Goal: Task Accomplishment & Management: Use online tool/utility

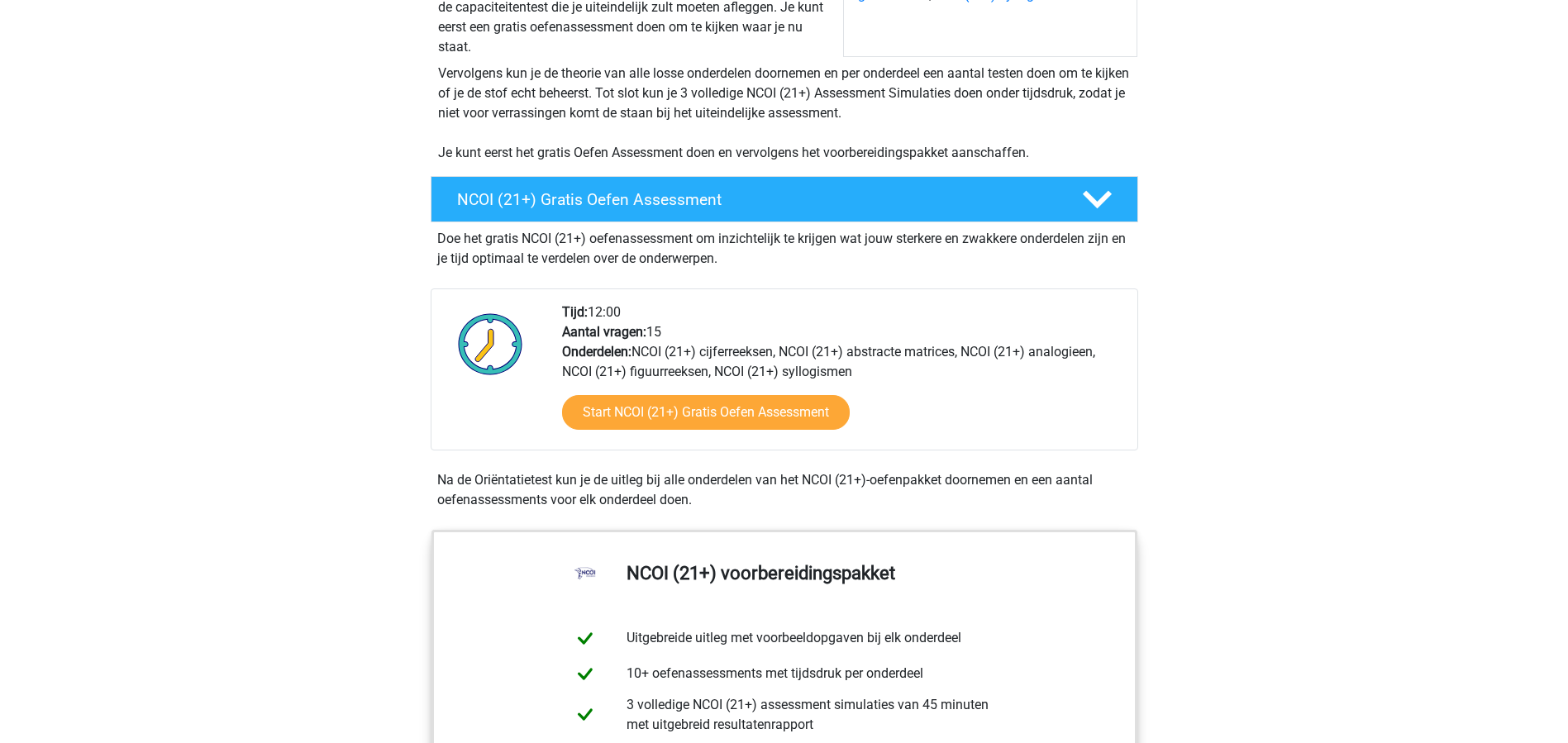
scroll to position [323, 0]
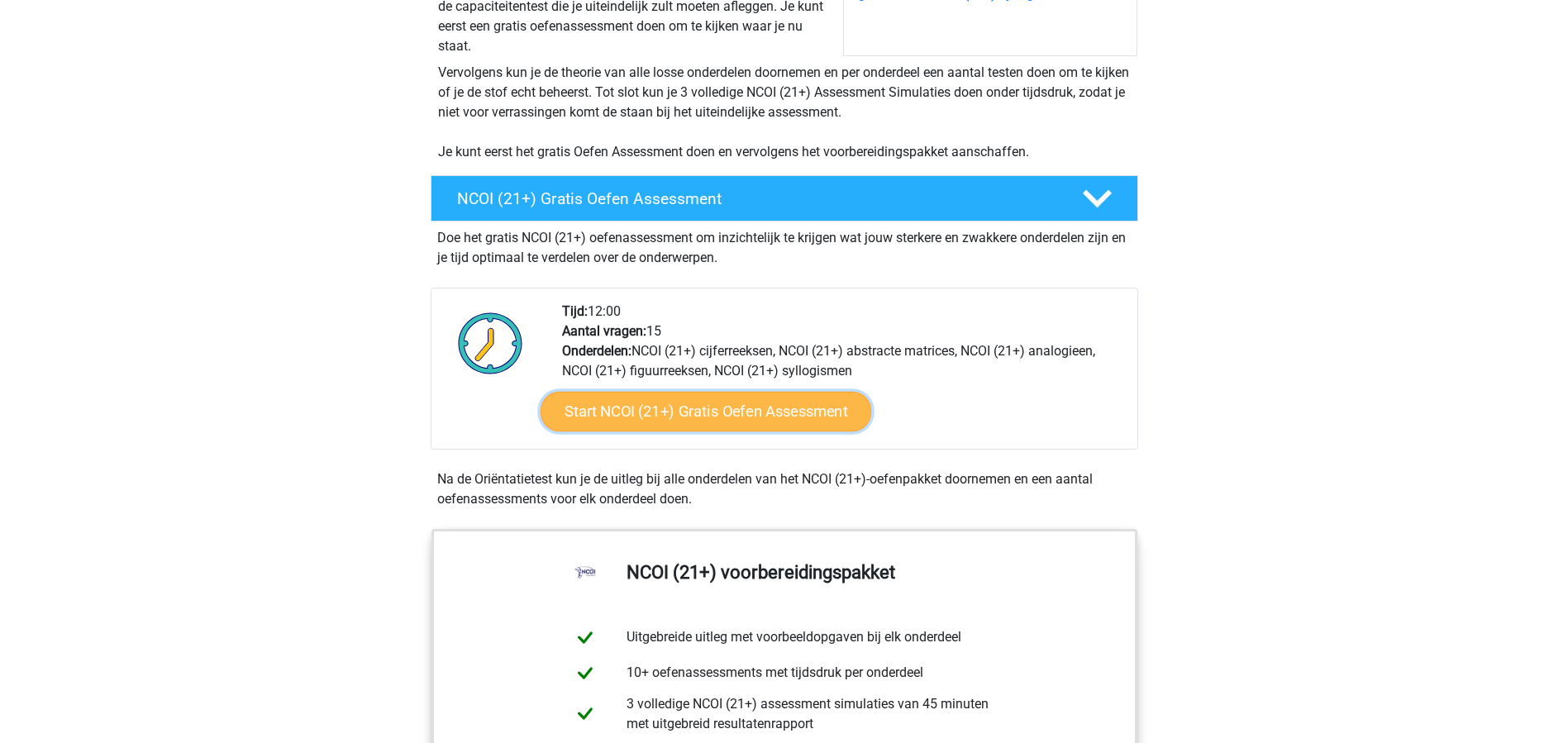
click at [790, 422] on link "Start NCOI (21+) Gratis Oefen Assessment" at bounding box center [705, 411] width 330 height 39
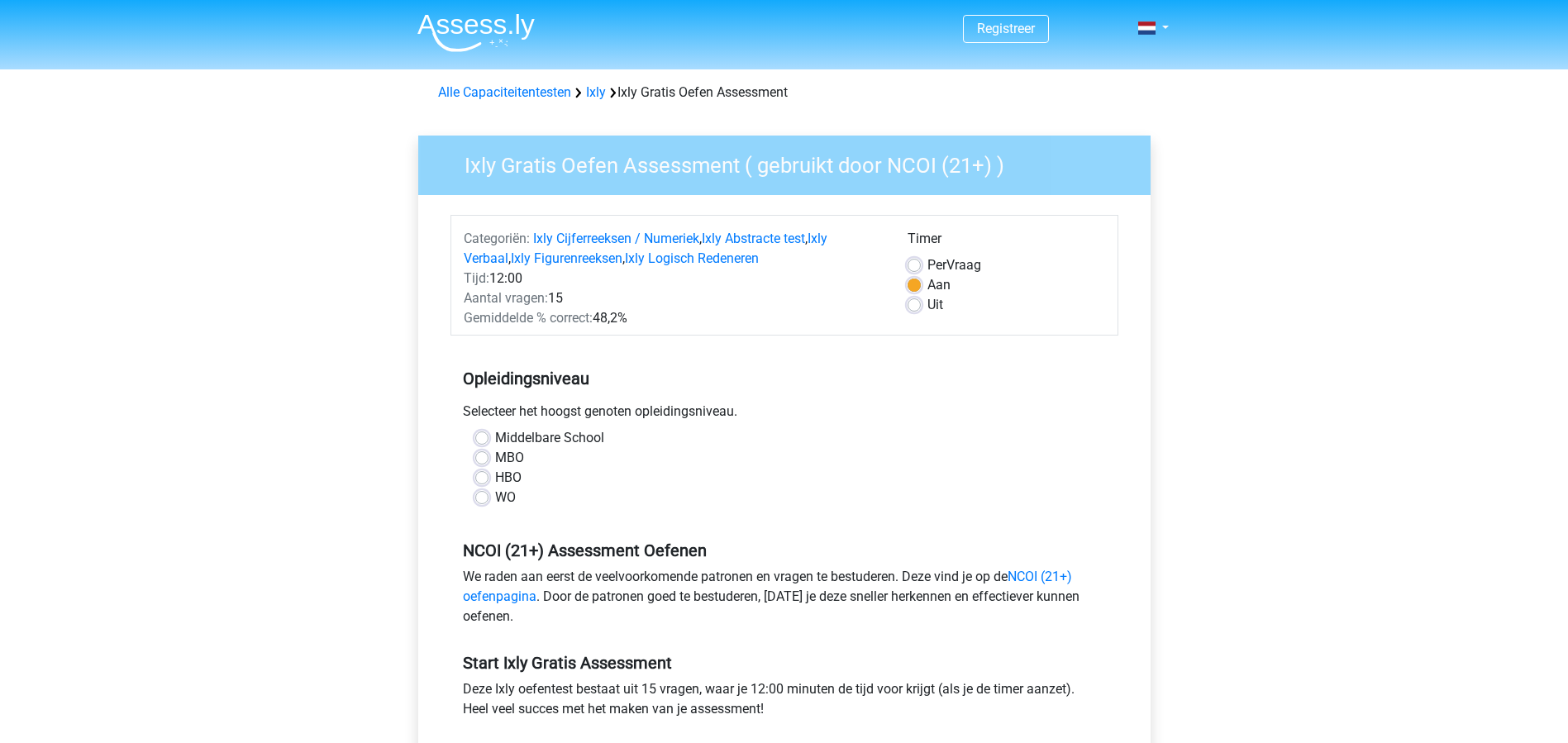
click at [495, 476] on label "HBO" at bounding box center [508, 478] width 27 height 20
click at [487, 476] on input "HBO" at bounding box center [481, 476] width 13 height 16
radio input "true"
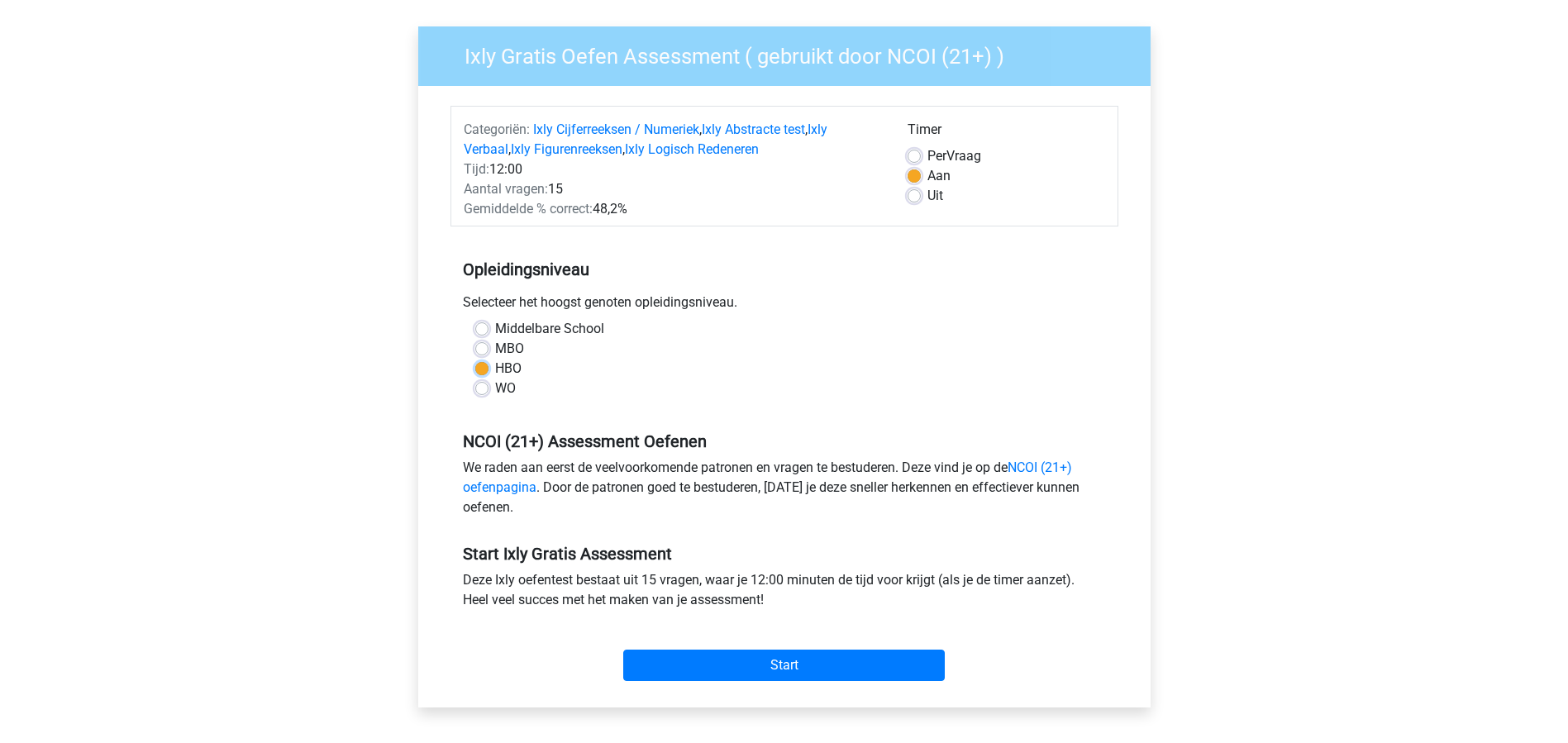
scroll to position [327, 0]
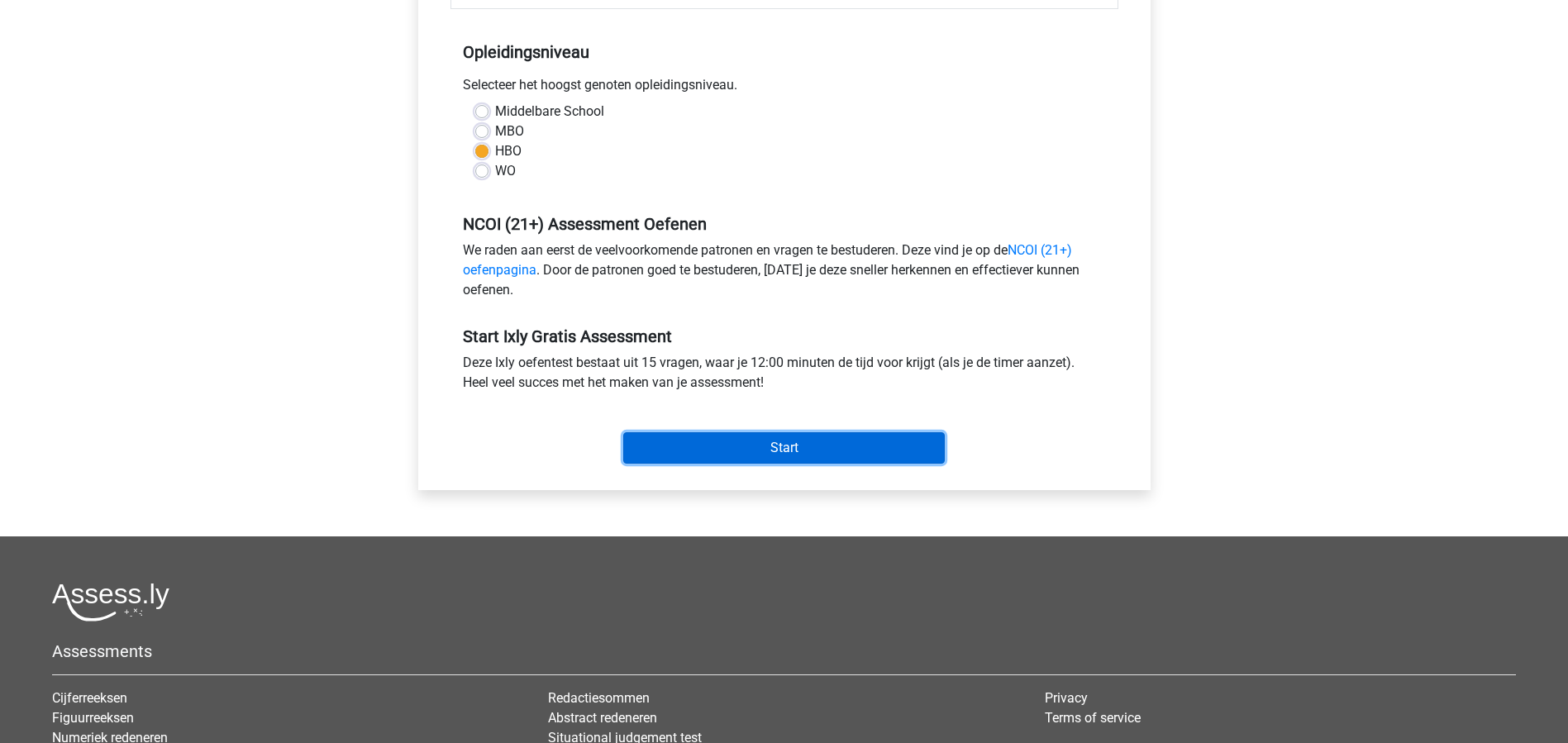
click at [741, 457] on input "Start" at bounding box center [784, 447] width 321 height 31
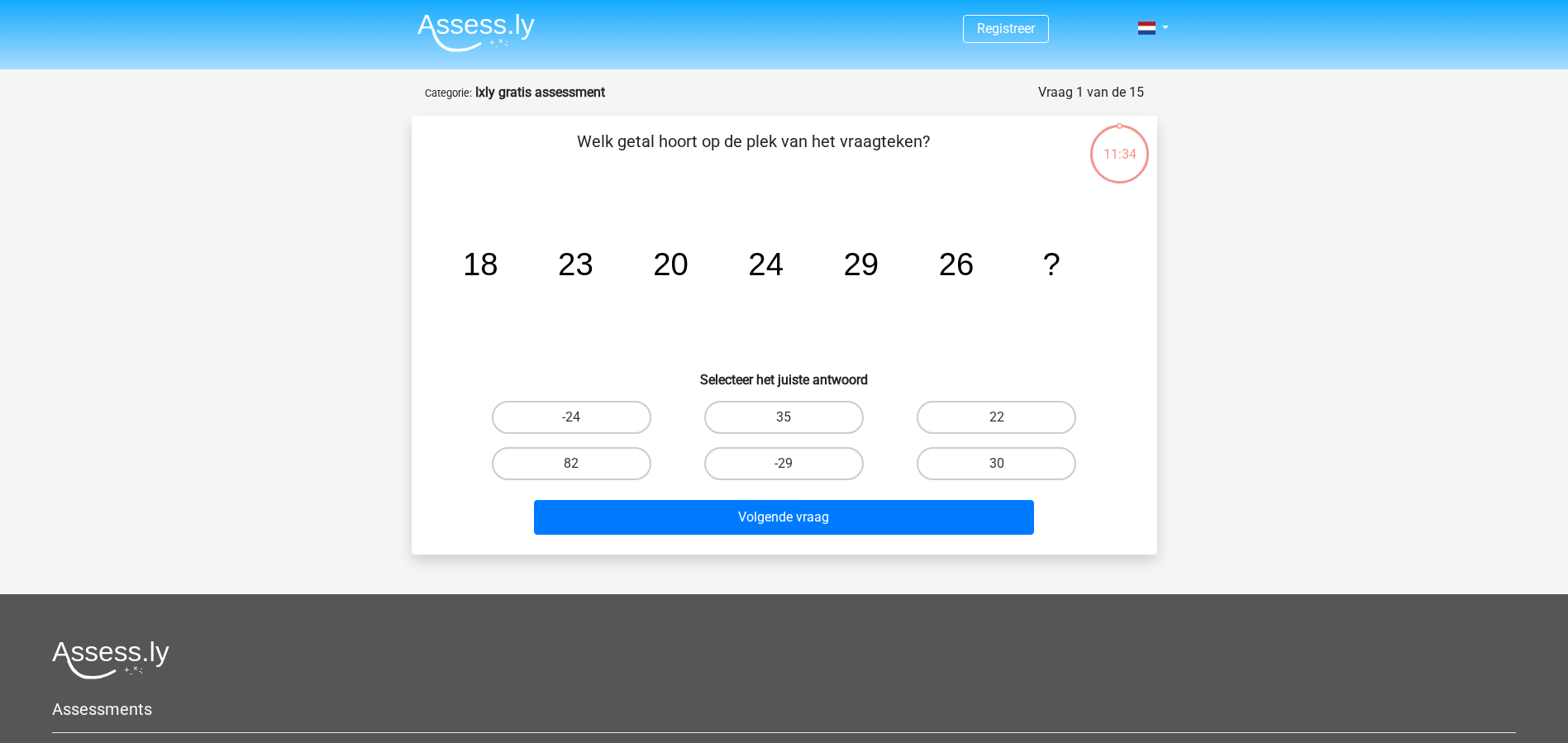
click at [890, 379] on h6 "Selecteer het juiste antwoord" at bounding box center [784, 373] width 693 height 29
drag, startPoint x: 496, startPoint y: 262, endPoint x: 544, endPoint y: 261, distance: 48.0
click at [543, 261] on icon "image/svg+xml 18 23 20 24 29 26 ?" at bounding box center [784, 275] width 666 height 167
click at [551, 265] on icon "image/svg+xml 18 23 20 24 29 26 ?" at bounding box center [784, 275] width 666 height 167
click at [994, 472] on label "30" at bounding box center [997, 464] width 159 height 33
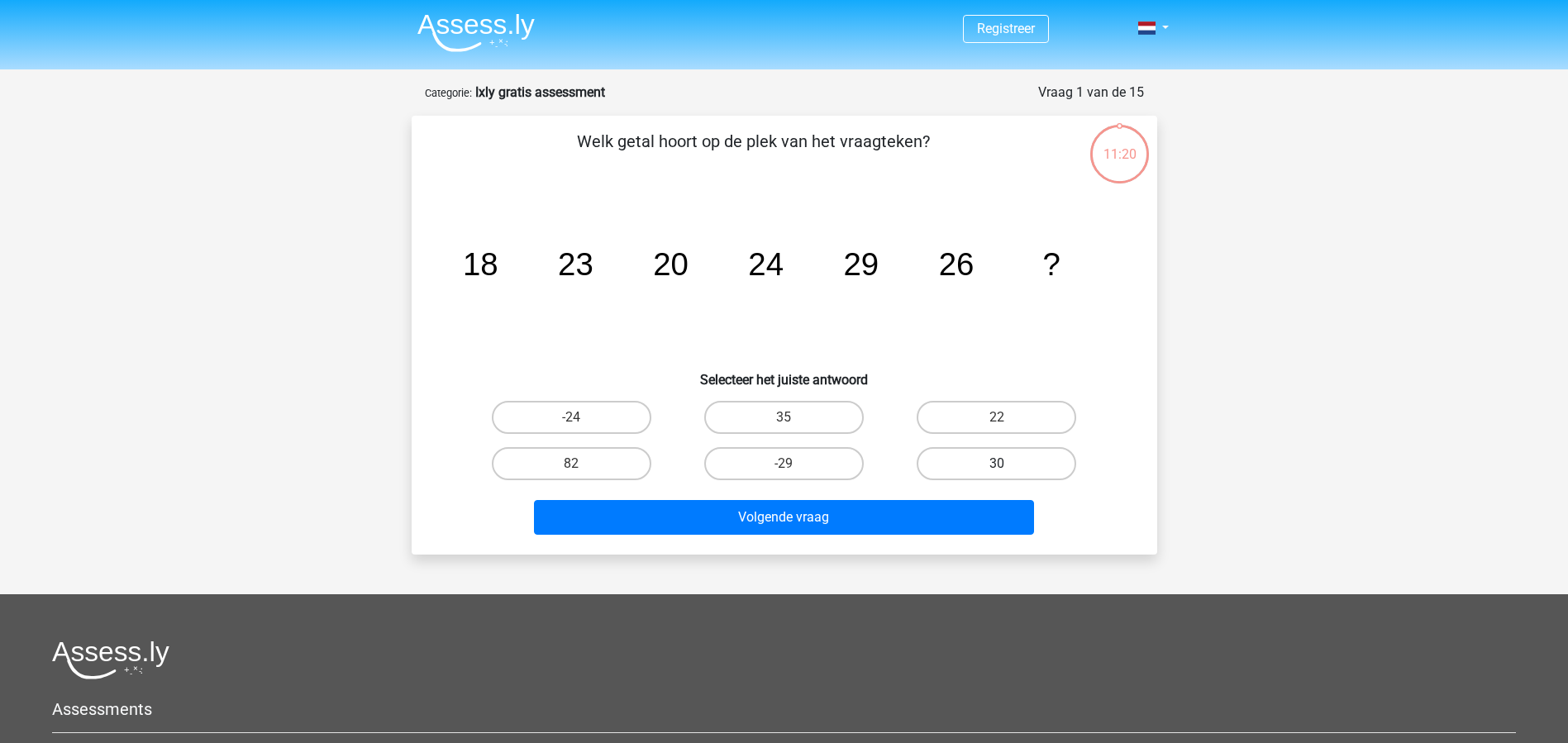
click at [997, 472] on input "30" at bounding box center [1002, 469] width 11 height 11
radio input "true"
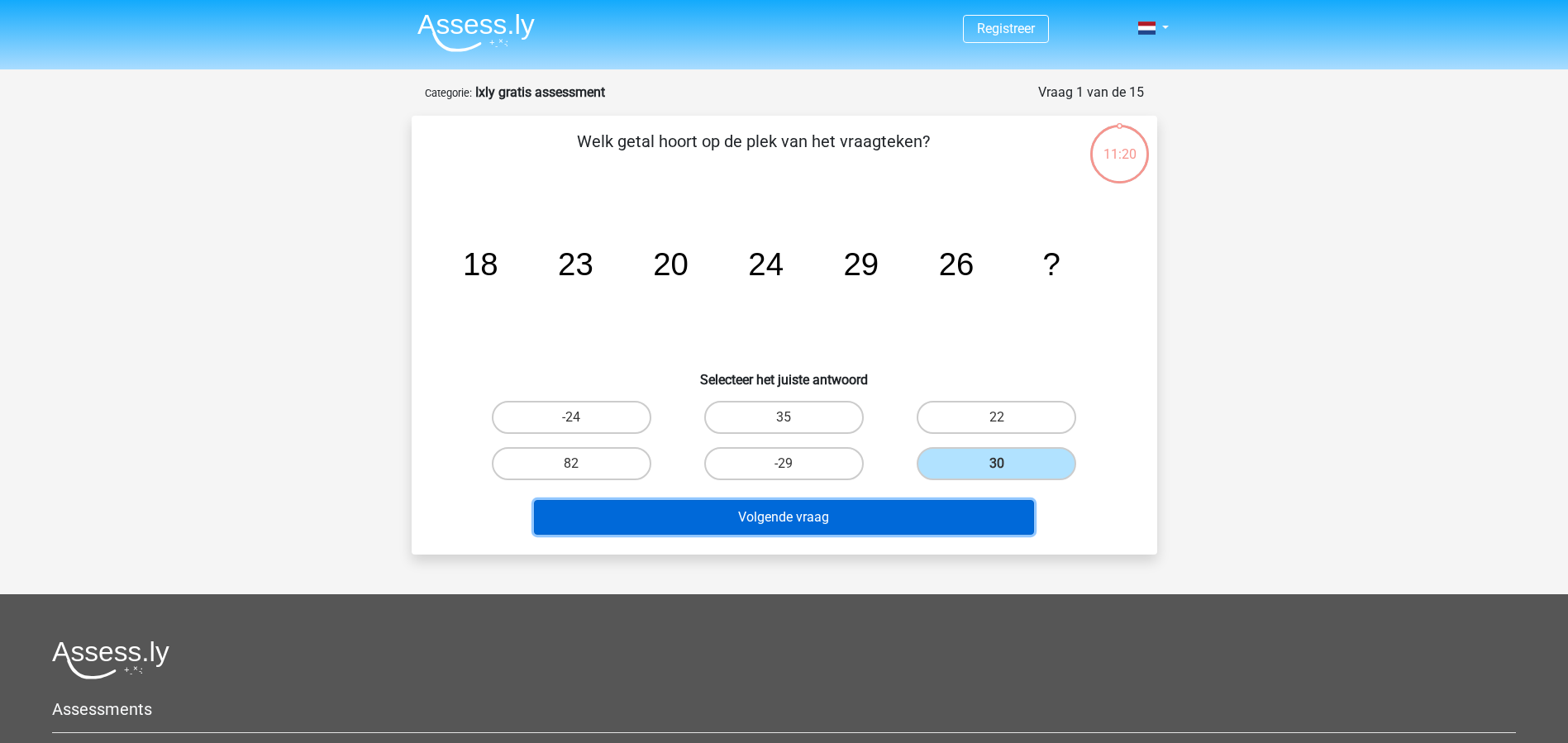
click at [920, 521] on button "Volgende vraag" at bounding box center [784, 517] width 500 height 35
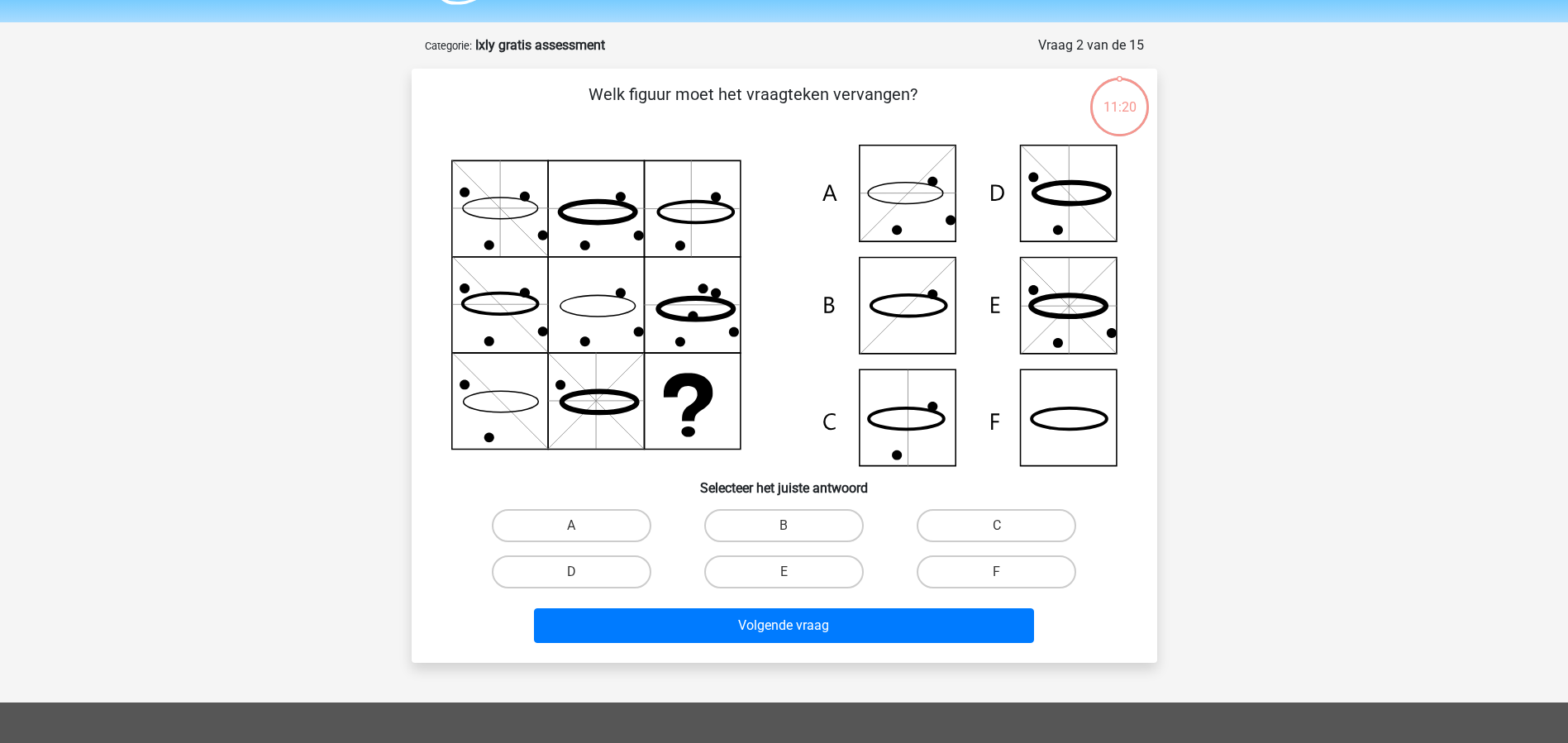
scroll to position [82, 0]
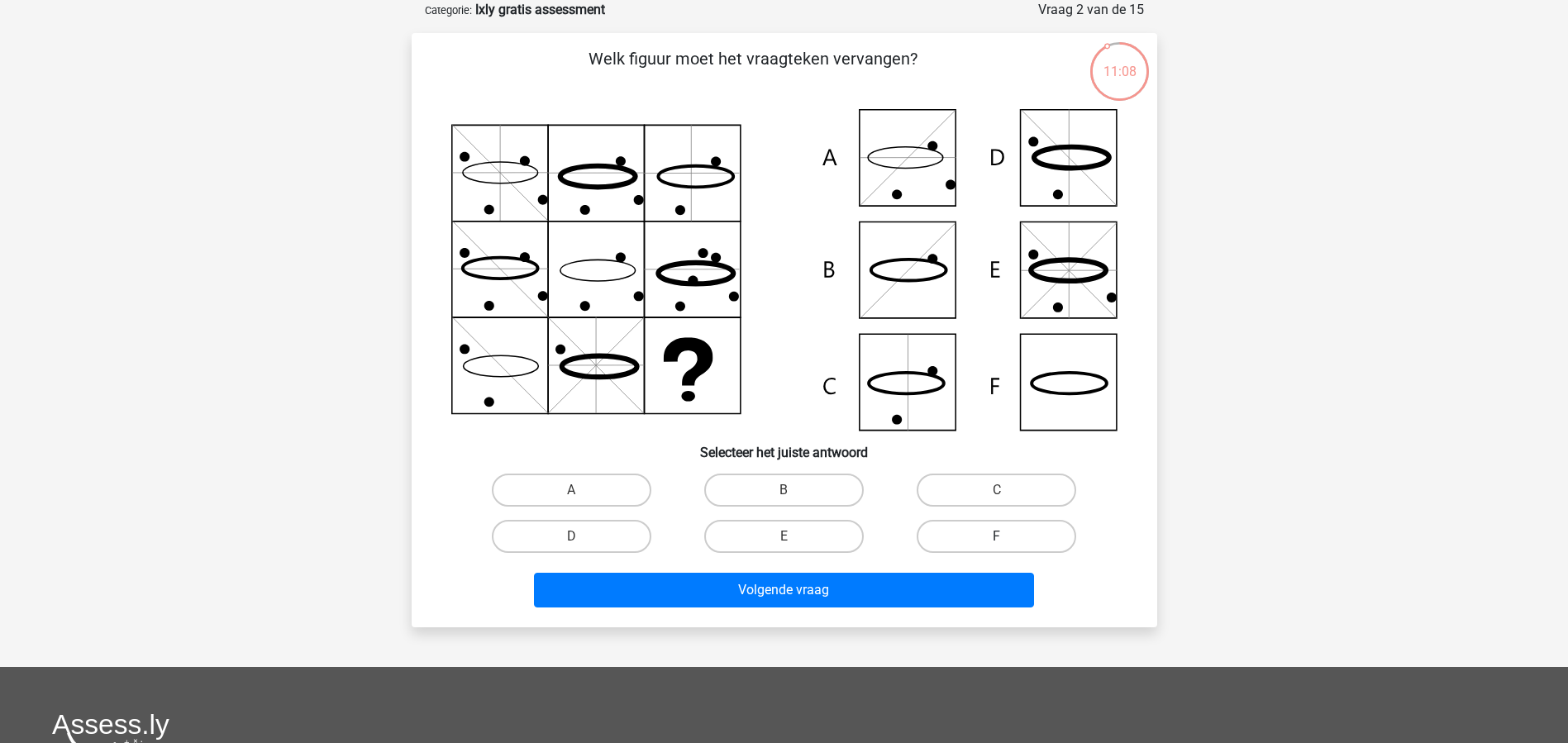
drag, startPoint x: 993, startPoint y: 525, endPoint x: 935, endPoint y: 552, distance: 64.0
click at [993, 525] on label "F" at bounding box center [997, 536] width 159 height 33
click at [997, 536] on input "F" at bounding box center [1002, 542] width 11 height 11
radio input "true"
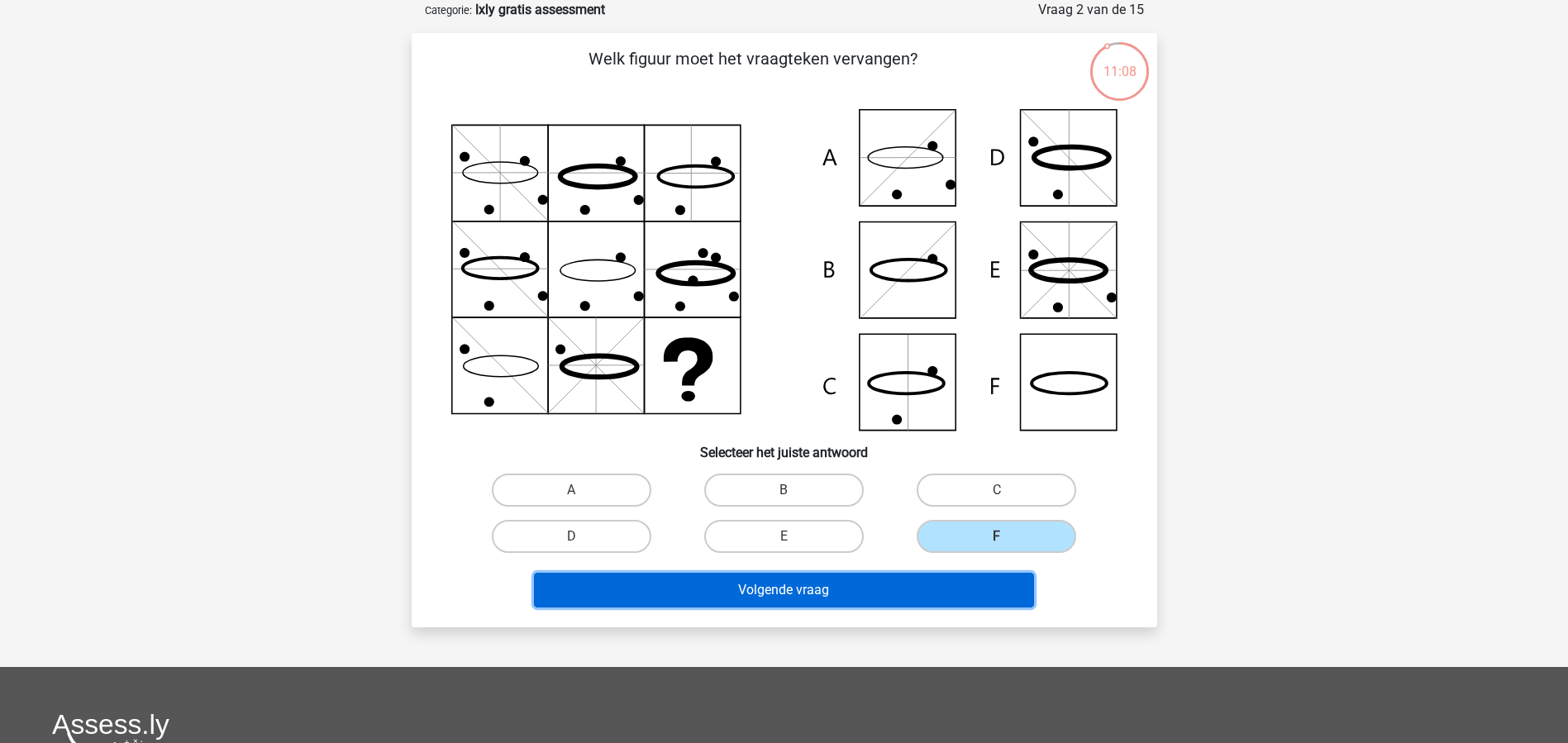
click at [899, 586] on button "Volgende vraag" at bounding box center [784, 590] width 500 height 35
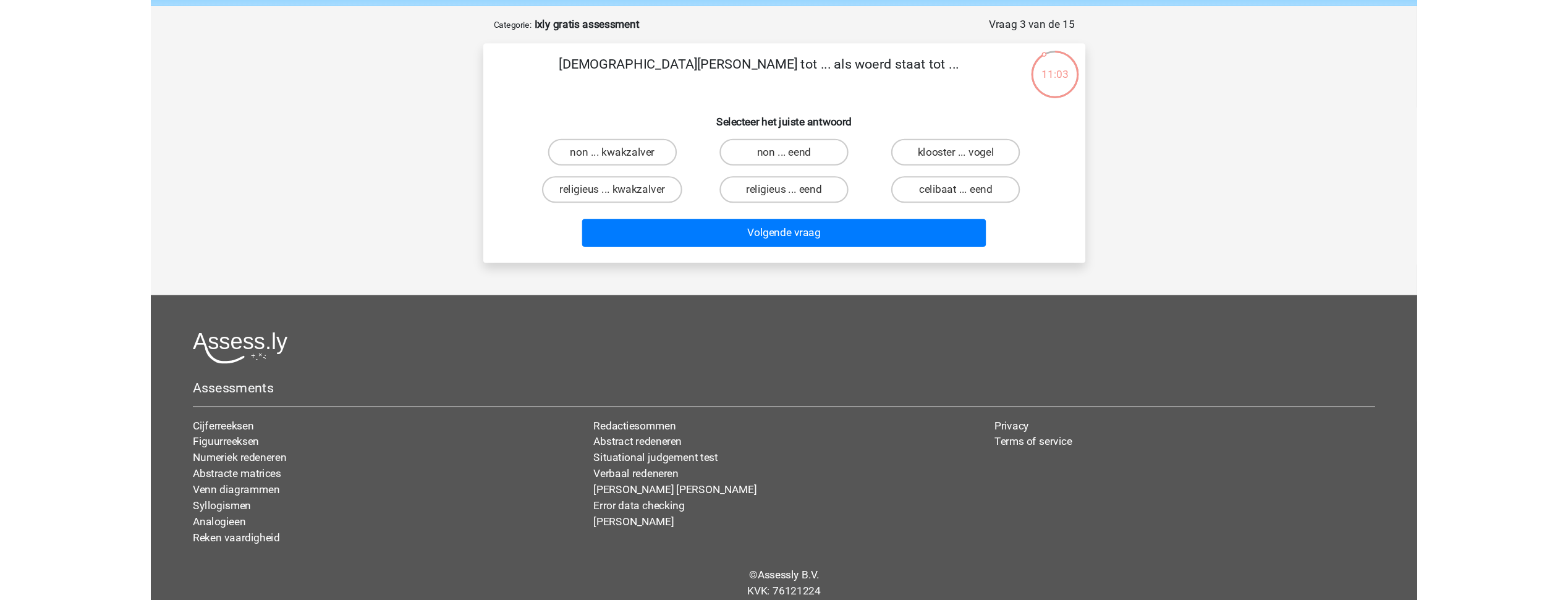
scroll to position [46, 0]
